Goal: Navigation & Orientation: Find specific page/section

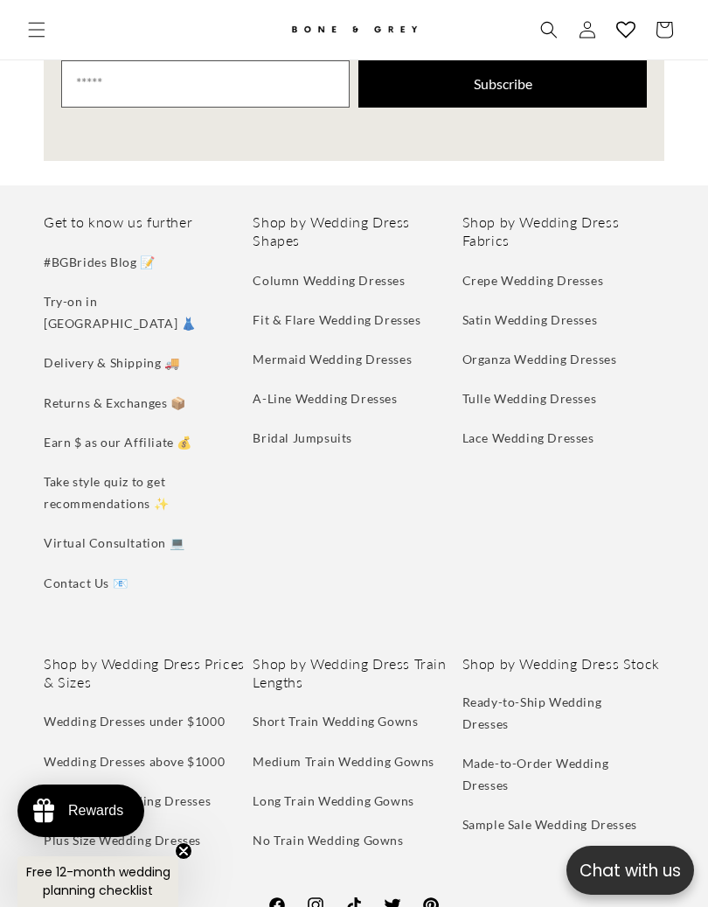
scroll to position [0, 609]
click at [197, 781] on link "Petite Size Wedding Dresses" at bounding box center [127, 800] width 167 height 39
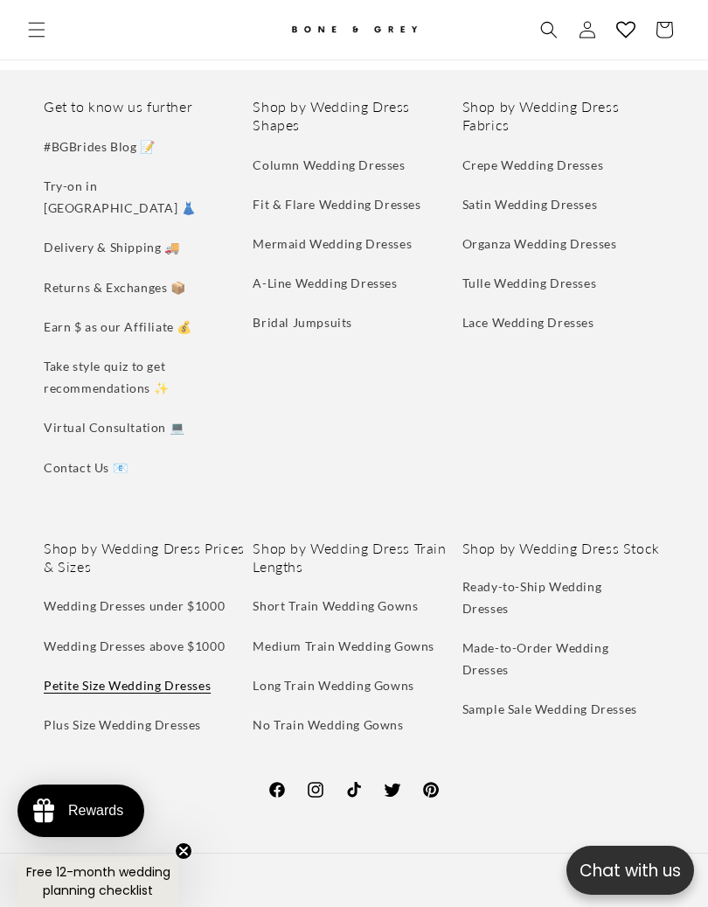
scroll to position [0, 609]
click at [406, 626] on link "Medium Train Wedding Gowns" at bounding box center [344, 645] width 182 height 39
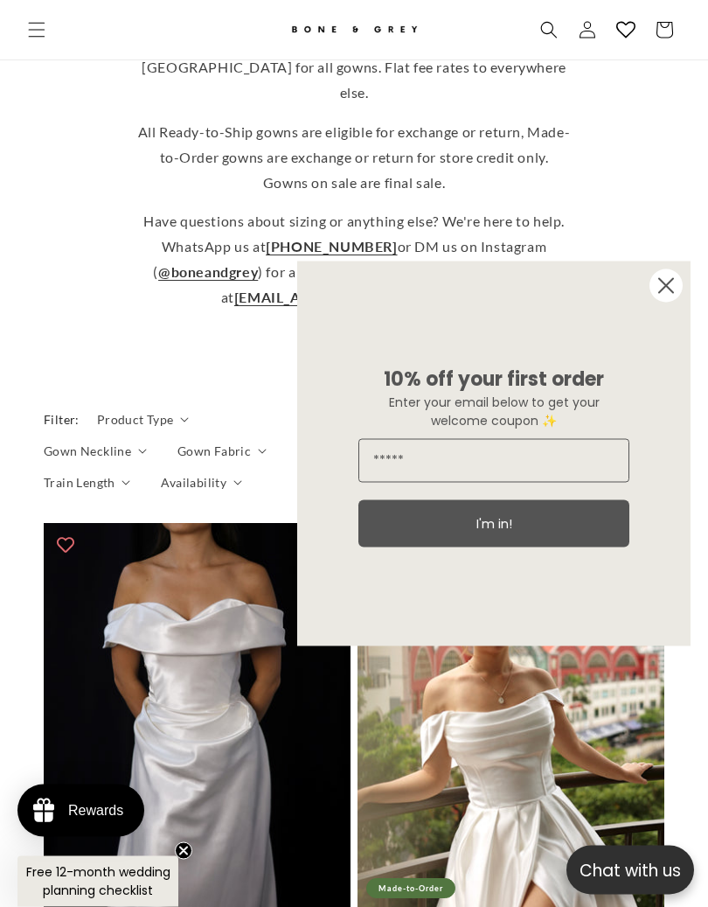
scroll to position [663, 0]
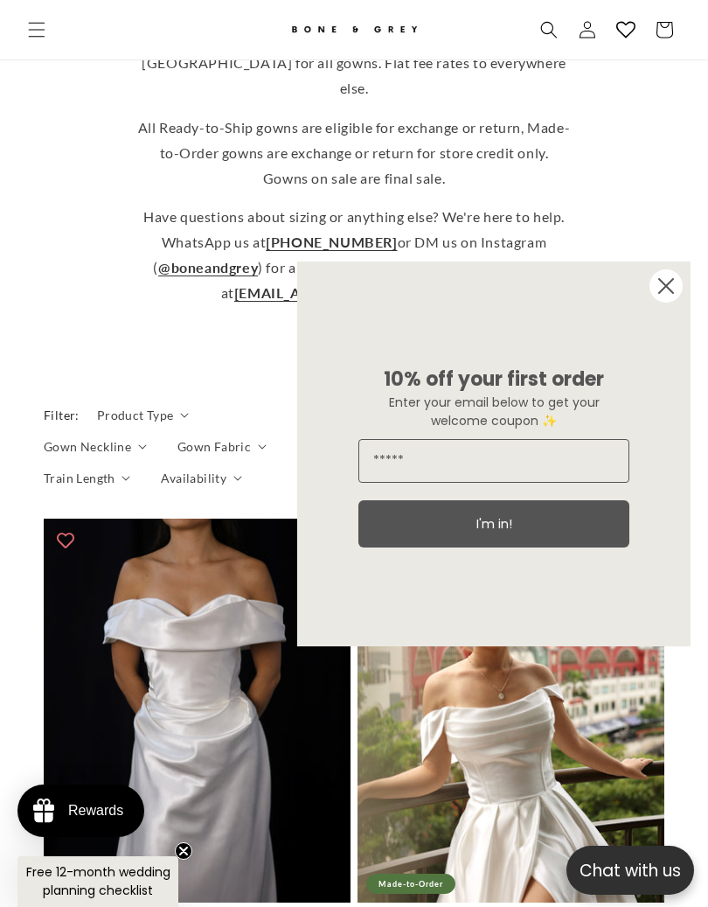
click at [674, 281] on circle "Close dialog" at bounding box center [666, 285] width 33 height 33
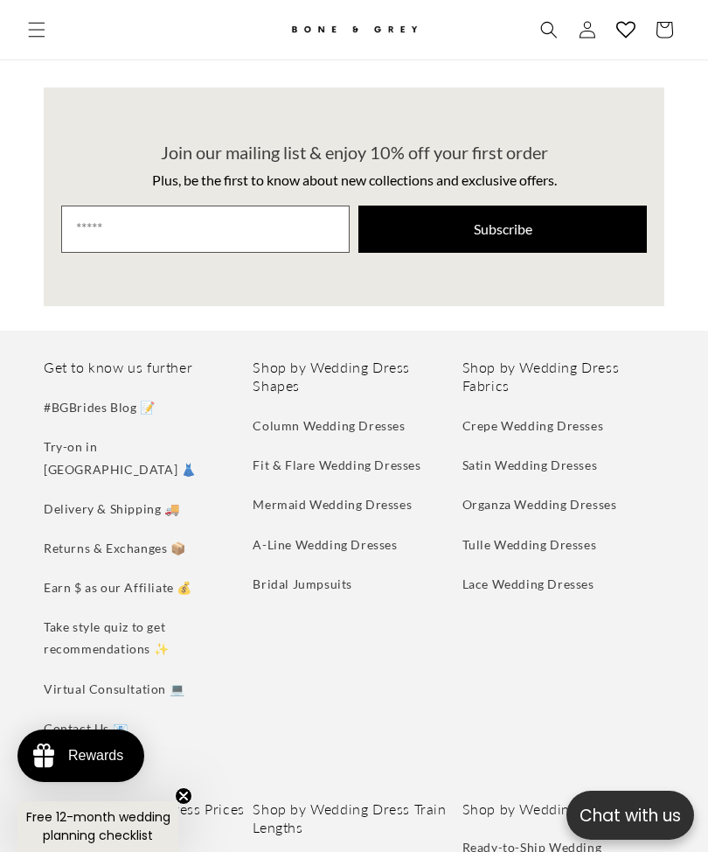
scroll to position [0, 0]
click at [504, 359] on h2 "Shop by Wedding Dress Fabrics" at bounding box center [564, 377] width 202 height 37
click at [375, 445] on link "Fit & Flare Wedding Dresses" at bounding box center [337, 464] width 168 height 39
